Goal: Use online tool/utility: Utilize a website feature to perform a specific function

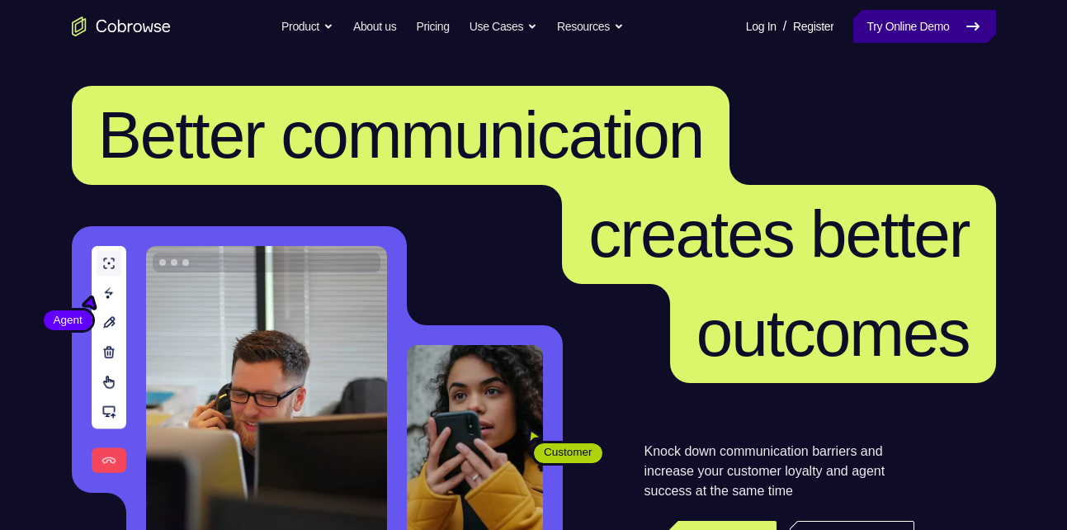
click at [919, 33] on link "Try Online Demo" at bounding box center [925, 26] width 142 height 33
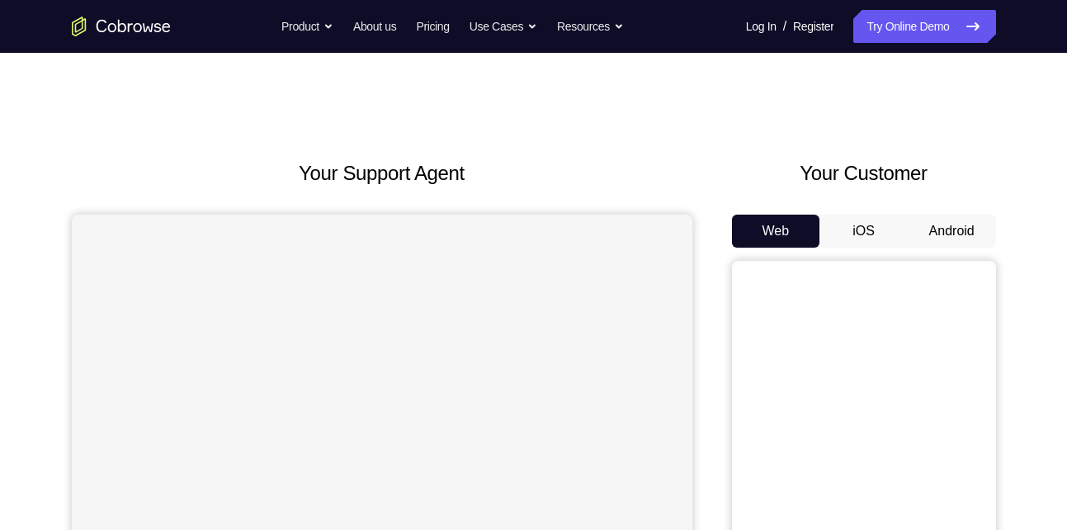
click at [940, 231] on button "Android" at bounding box center [952, 231] width 88 height 33
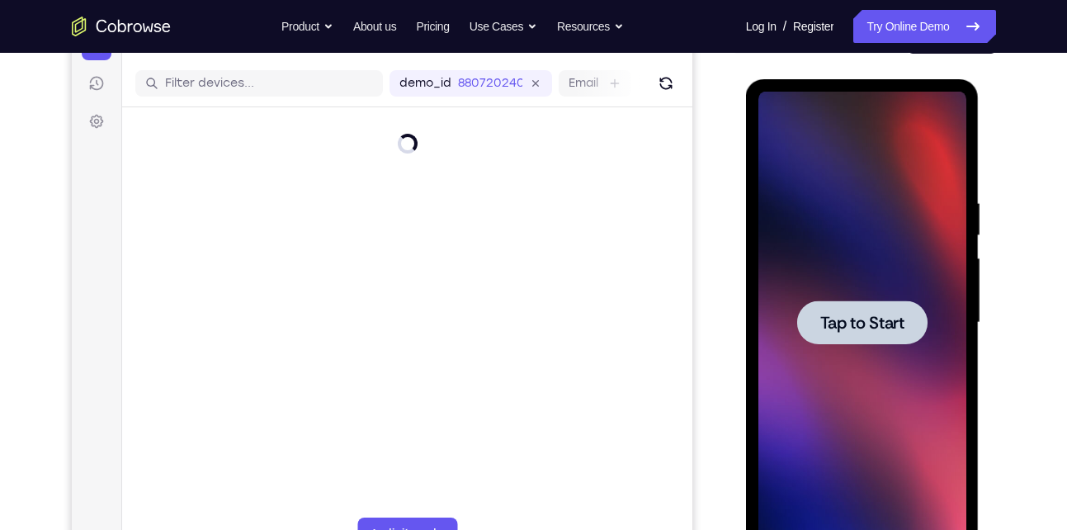
scroll to position [197, 0]
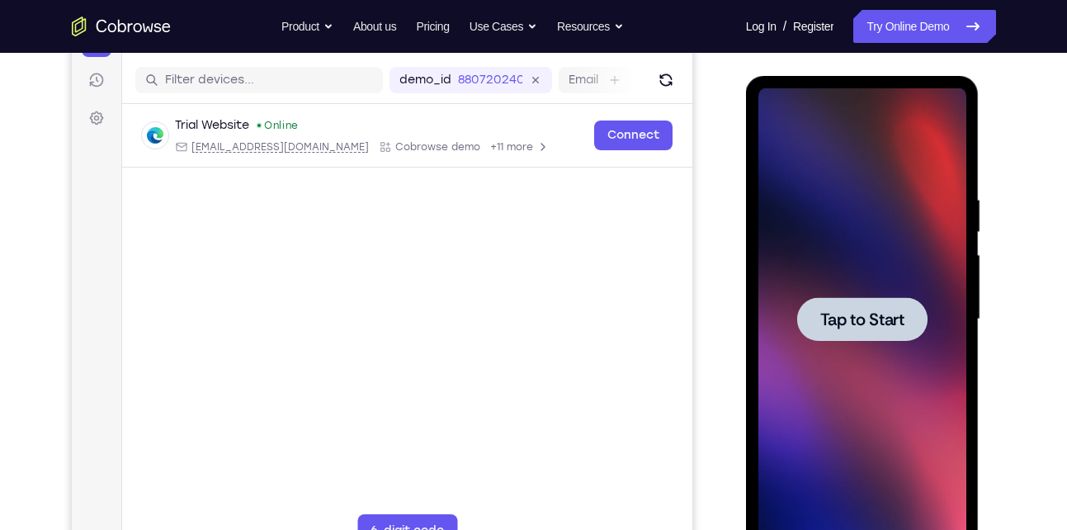
click at [874, 324] on span "Tap to Start" at bounding box center [863, 319] width 84 height 17
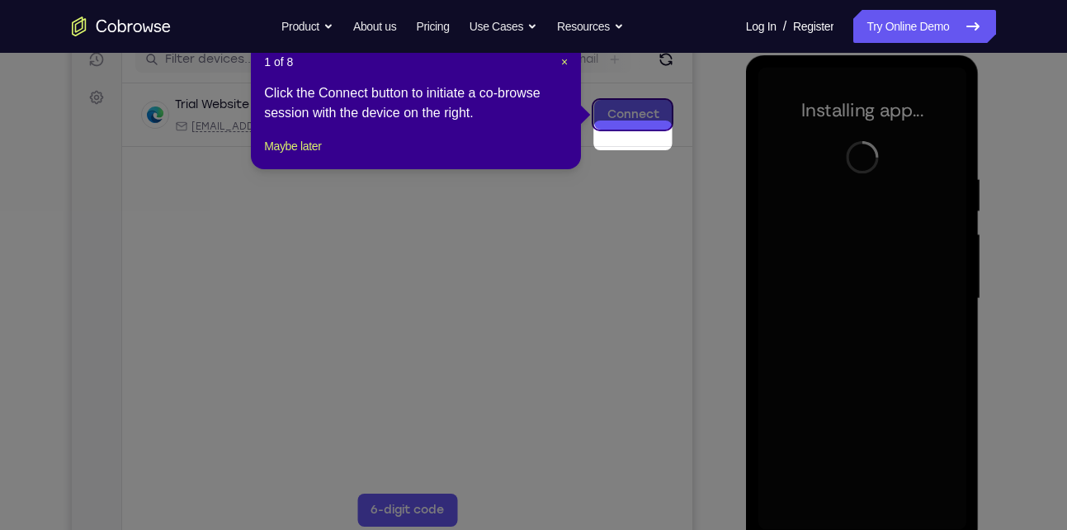
scroll to position [219, 0]
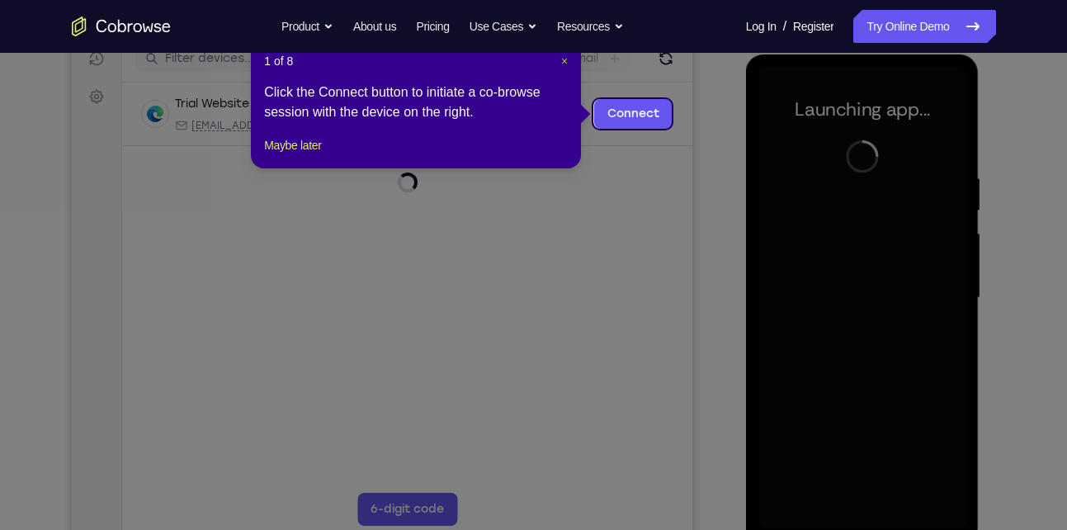
click at [563, 62] on span "×" at bounding box center [564, 60] width 7 height 13
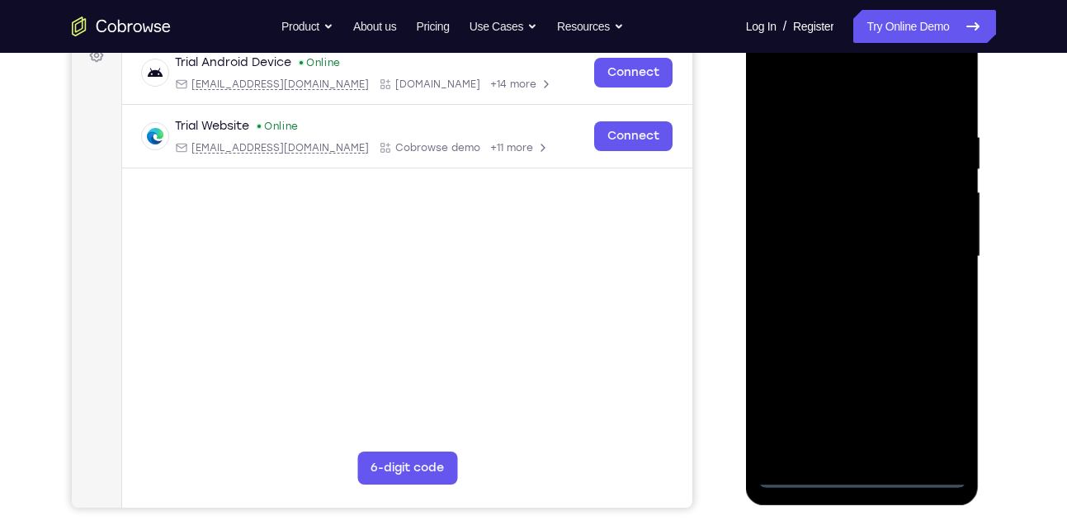
scroll to position [259, 0]
click at [794, 470] on div at bounding box center [863, 257] width 208 height 462
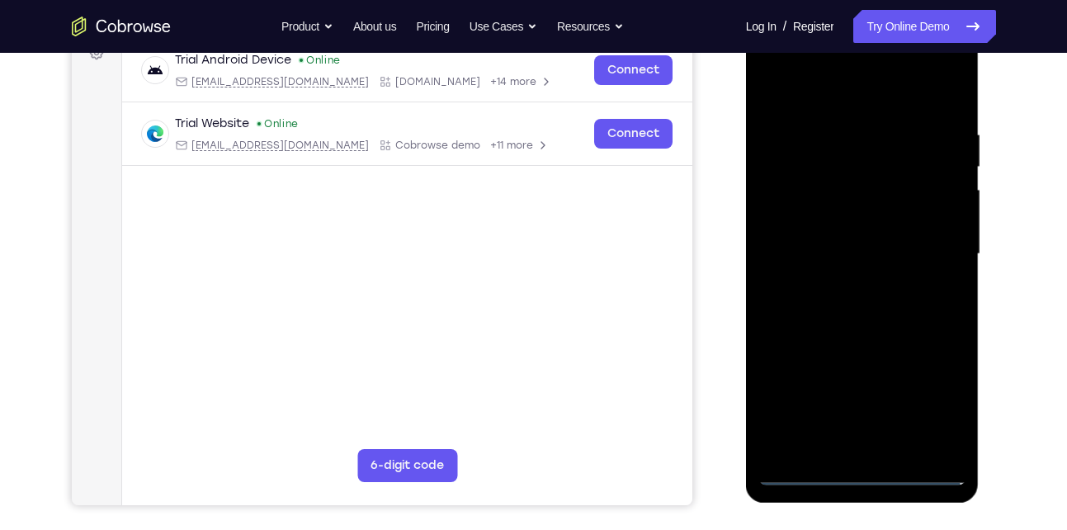
scroll to position [263, 0]
click at [806, 475] on div at bounding box center [863, 253] width 208 height 462
click at [865, 471] on div at bounding box center [863, 253] width 208 height 462
click at [940, 400] on div at bounding box center [863, 253] width 208 height 462
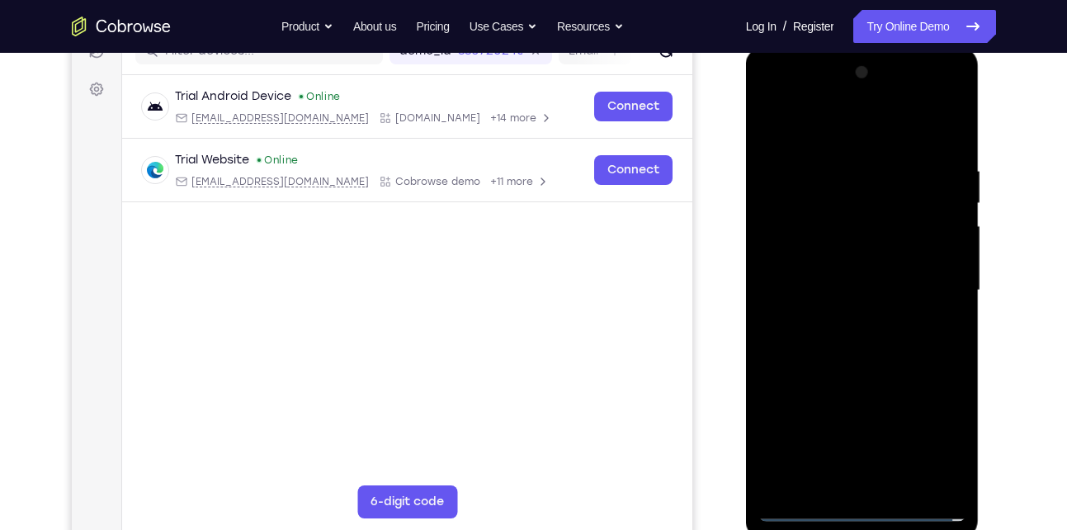
scroll to position [227, 0]
click at [807, 123] on div at bounding box center [863, 290] width 208 height 462
click at [928, 286] on div at bounding box center [863, 290] width 208 height 462
click at [840, 321] on div at bounding box center [863, 290] width 208 height 462
click at [843, 277] on div at bounding box center [863, 290] width 208 height 462
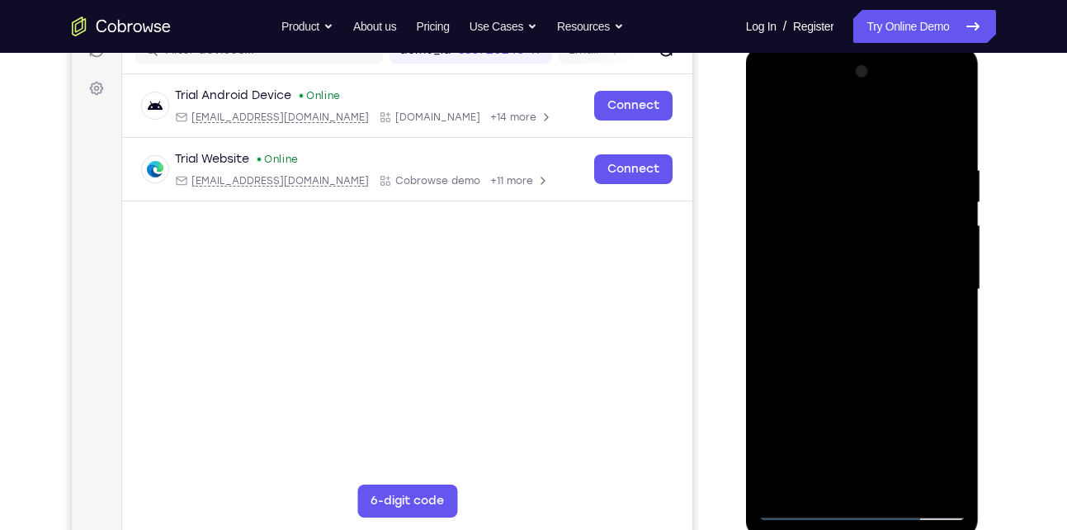
click at [869, 388] on div at bounding box center [863, 290] width 208 height 462
click at [936, 390] on div at bounding box center [863, 290] width 208 height 462
click at [887, 390] on div at bounding box center [863, 290] width 208 height 462
click at [800, 423] on div at bounding box center [863, 290] width 208 height 462
click at [815, 384] on div at bounding box center [863, 290] width 208 height 462
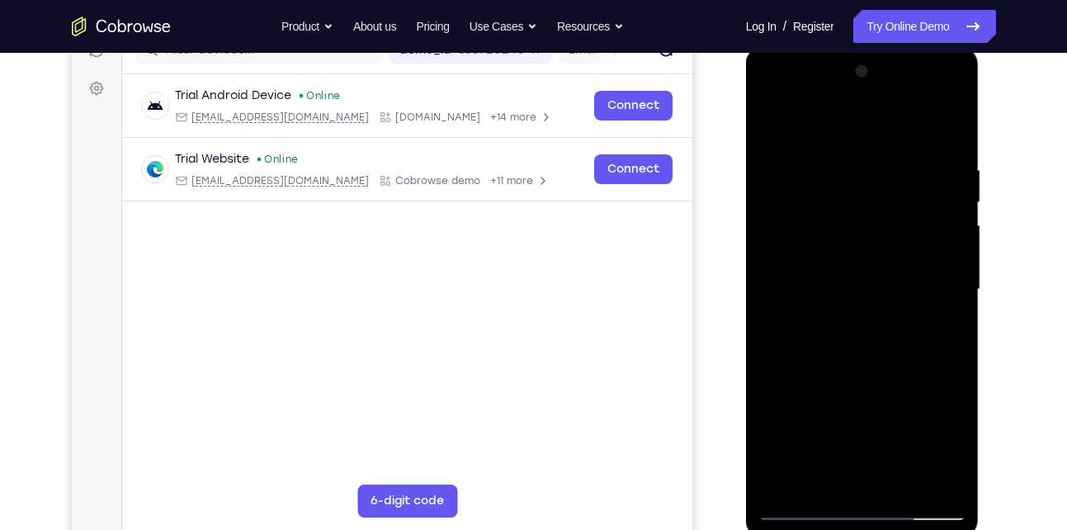
click at [842, 414] on div at bounding box center [863, 290] width 208 height 462
click at [793, 255] on div at bounding box center [863, 290] width 208 height 462
click at [876, 392] on div at bounding box center [863, 290] width 208 height 462
click at [937, 386] on div at bounding box center [863, 290] width 208 height 462
click at [891, 388] on div at bounding box center [863, 290] width 208 height 462
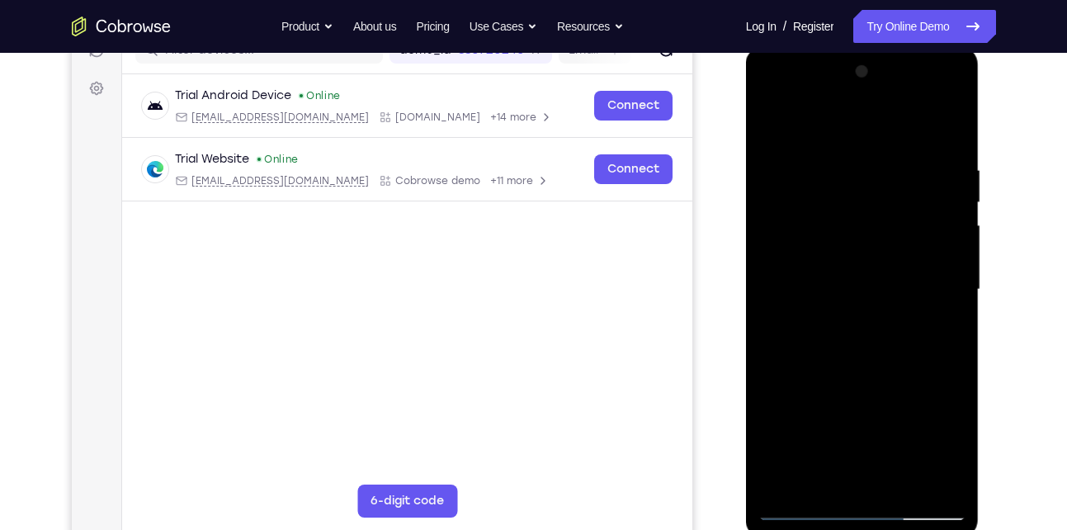
click at [797, 422] on div at bounding box center [863, 290] width 208 height 462
click at [812, 387] on div at bounding box center [863, 290] width 208 height 462
click at [847, 420] on div at bounding box center [863, 290] width 208 height 462
click at [877, 290] on div at bounding box center [863, 290] width 208 height 462
click at [873, 336] on div at bounding box center [863, 290] width 208 height 462
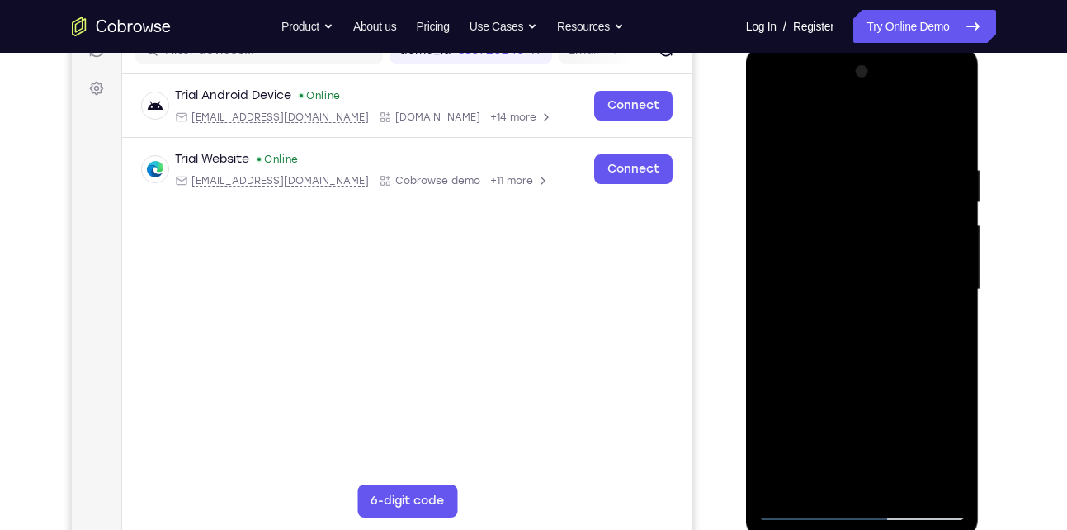
click at [802, 281] on div at bounding box center [863, 290] width 208 height 462
click at [923, 473] on div at bounding box center [863, 290] width 208 height 462
click at [827, 288] on div at bounding box center [863, 290] width 208 height 462
click at [903, 349] on div at bounding box center [863, 290] width 208 height 462
click at [949, 141] on div at bounding box center [863, 290] width 208 height 462
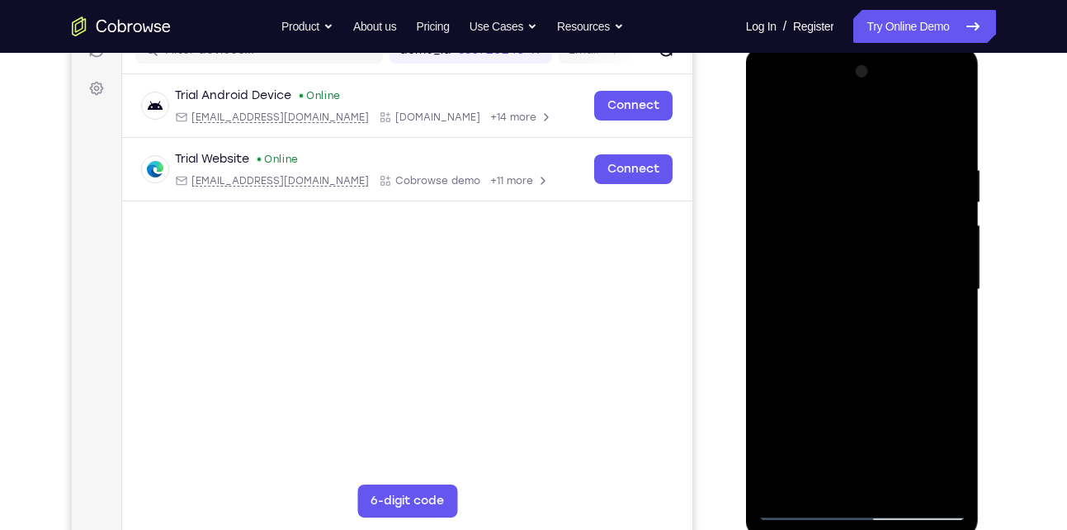
click at [774, 361] on div at bounding box center [863, 290] width 208 height 462
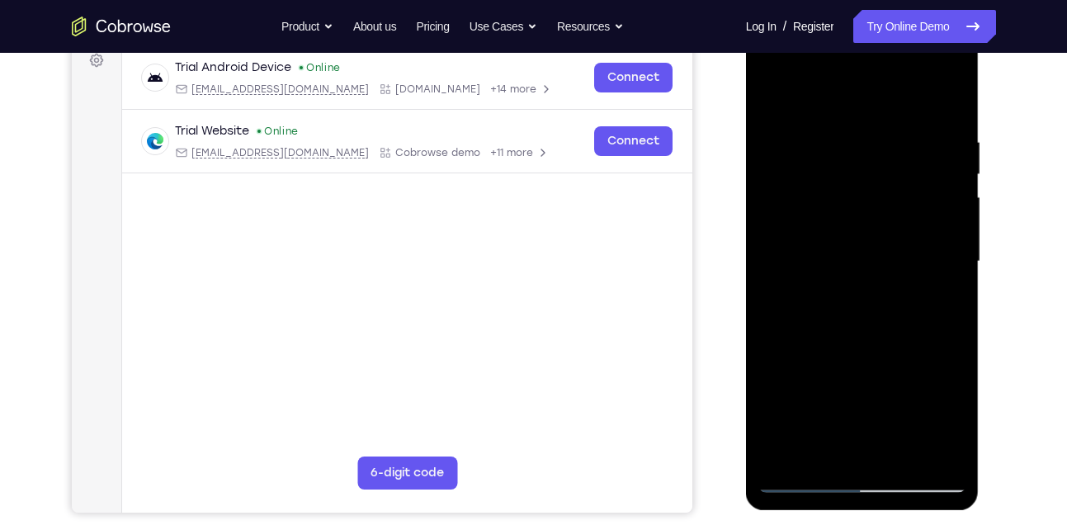
scroll to position [256, 0]
click at [953, 333] on div at bounding box center [863, 261] width 208 height 462
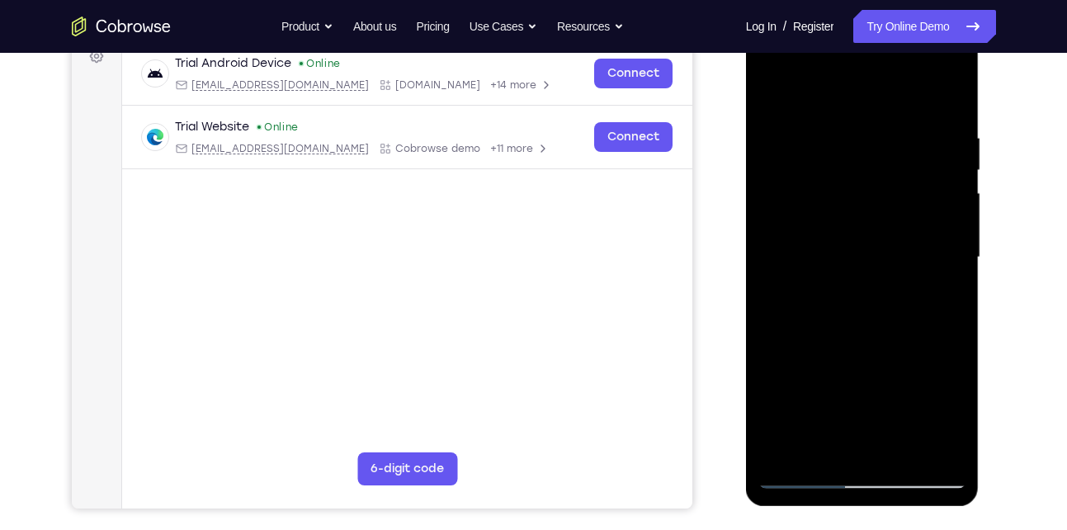
click at [935, 450] on div at bounding box center [863, 257] width 208 height 462
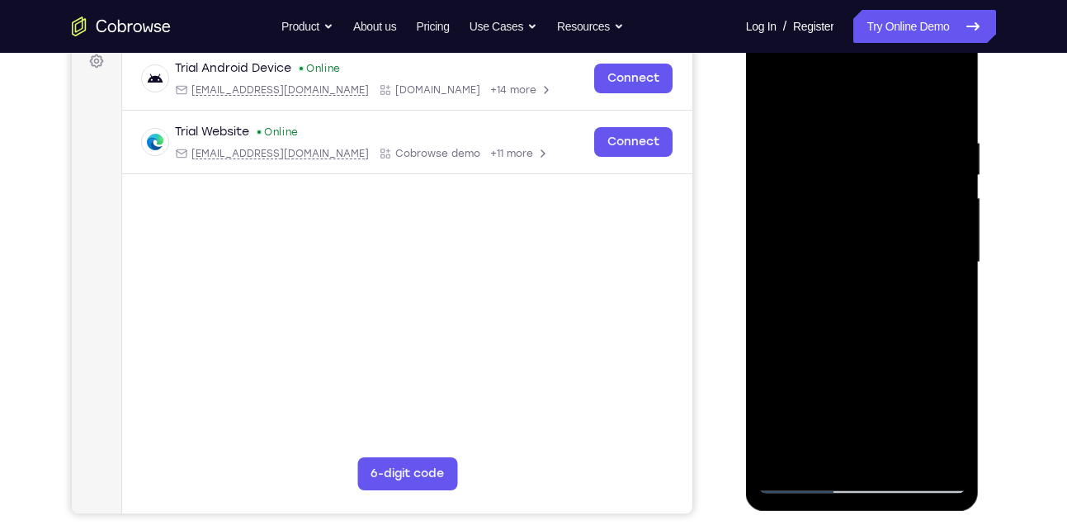
scroll to position [253, 0]
click at [786, 460] on div at bounding box center [863, 263] width 208 height 462
click at [949, 338] on div at bounding box center [863, 263] width 208 height 462
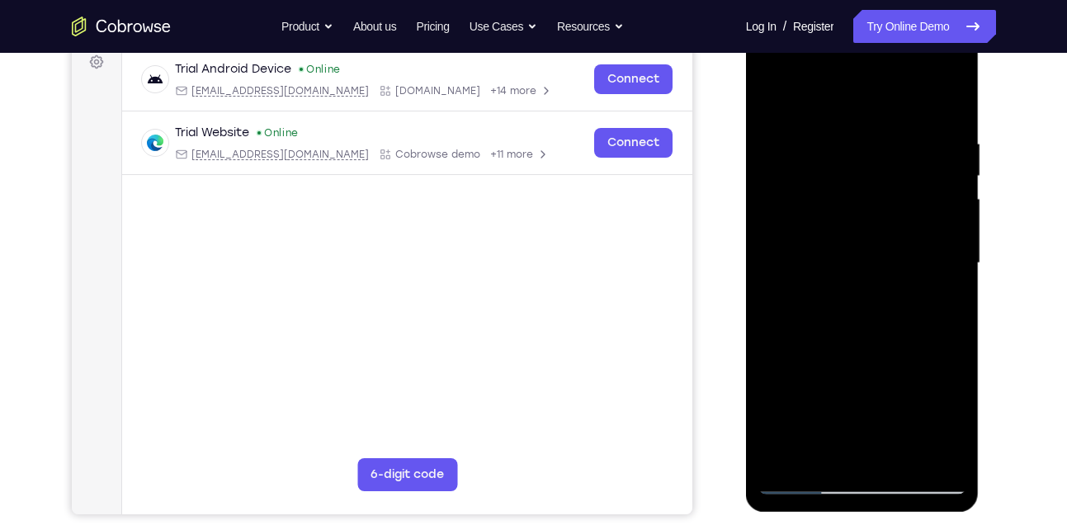
click at [955, 338] on div at bounding box center [863, 263] width 208 height 462
click at [832, 138] on div at bounding box center [863, 263] width 208 height 462
click at [935, 293] on div at bounding box center [863, 263] width 208 height 462
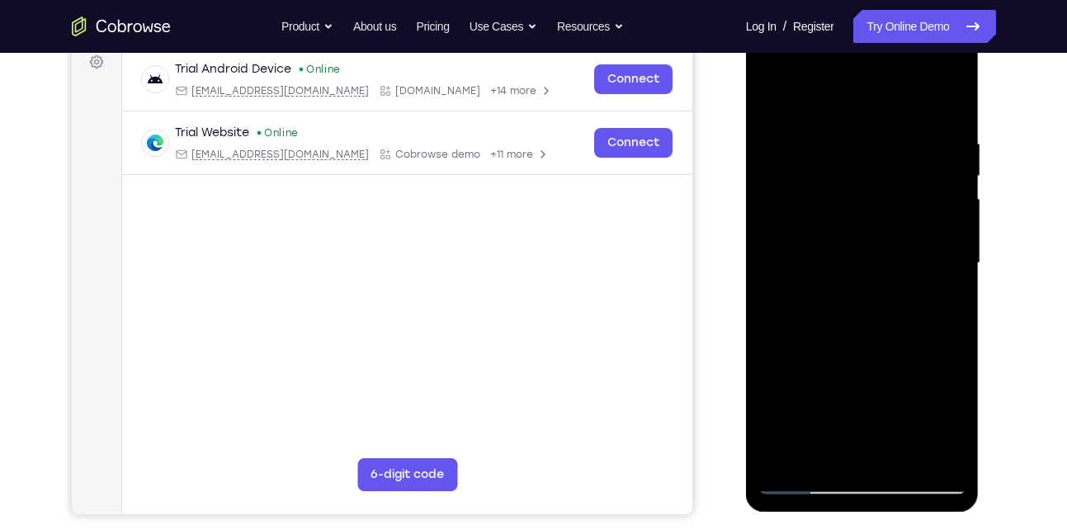
click at [935, 293] on div at bounding box center [863, 263] width 208 height 462
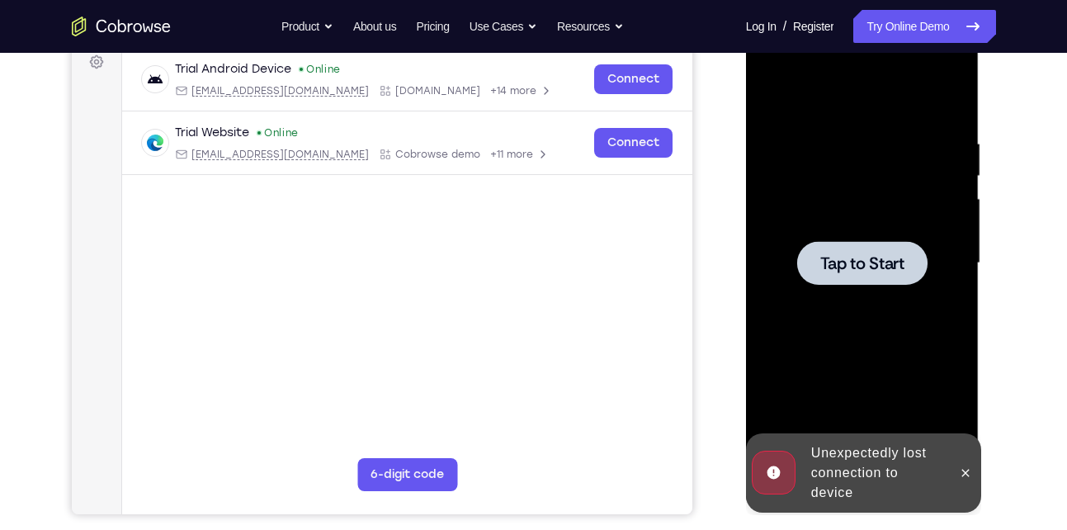
click at [864, 262] on span "Tap to Start" at bounding box center [863, 263] width 84 height 17
